Goal: Task Accomplishment & Management: Manage account settings

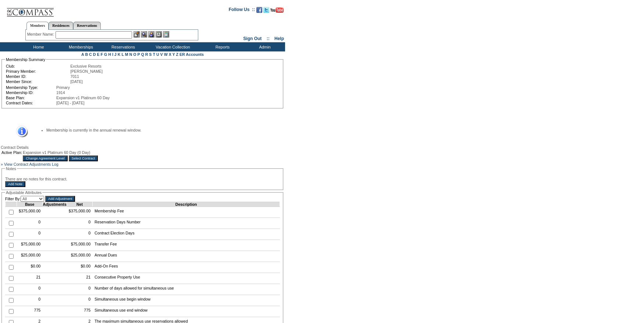
click at [67, 162] on input "Change Agreement Level" at bounding box center [45, 159] width 45 height 6
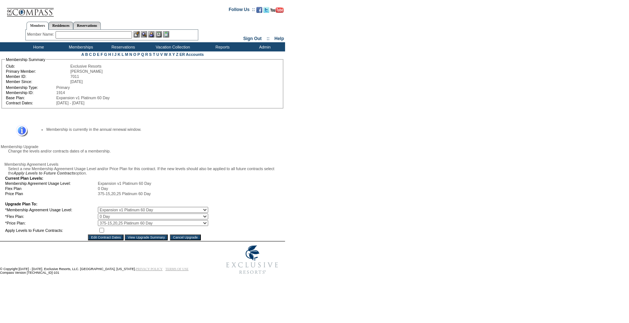
click at [112, 220] on select "0 Day 10 Day 20 Day 30 Day 40 Day 45 Day 50 Day 60 Day" at bounding box center [153, 217] width 110 height 6
select select "9"
click at [103, 220] on select "0 Day 10 Day 20 Day 30 Day 40 Day 45 Day 50 Day 60 Day" at bounding box center [153, 217] width 110 height 6
click at [104, 233] on input "checkbox" at bounding box center [101, 230] width 5 height 5
checkbox input "true"
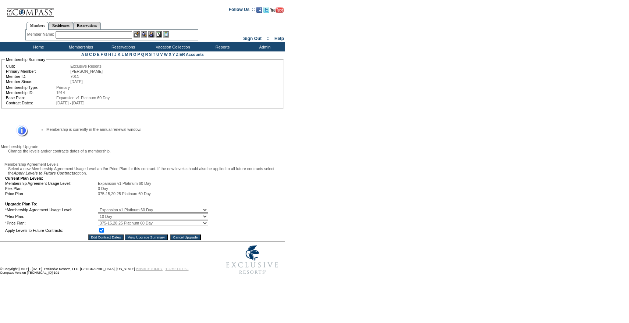
click at [141, 241] on input "View Upgrade Summary" at bounding box center [146, 238] width 43 height 6
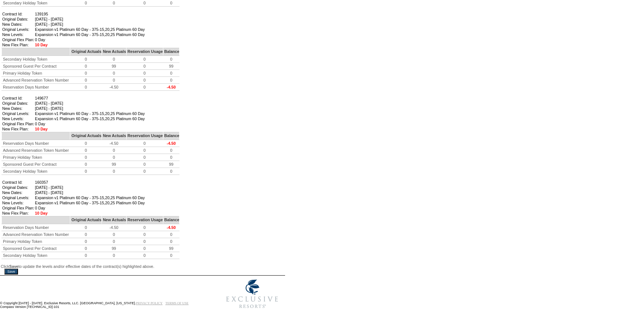
scroll to position [522, 0]
click at [18, 269] on input "Save" at bounding box center [11, 272] width 14 height 6
